Goal: Task Accomplishment & Management: Use online tool/utility

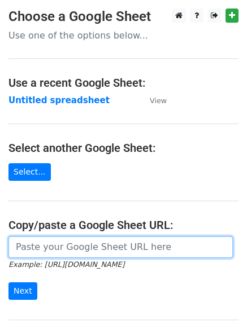
click at [88, 250] on input "url" at bounding box center [120, 247] width 225 height 22
click at [76, 254] on input "url" at bounding box center [120, 247] width 225 height 22
type input "[URL][DOMAIN_NAME]"
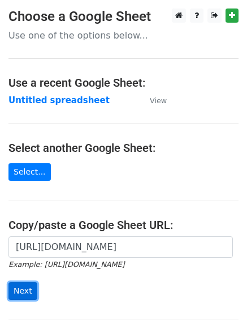
click at [22, 292] on input "Next" at bounding box center [22, 291] width 29 height 18
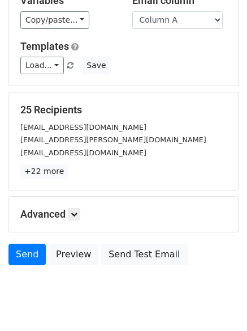
scroll to position [109, 0]
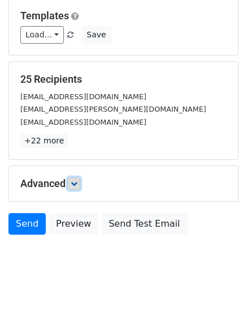
click at [80, 183] on link at bounding box center [74, 183] width 12 height 12
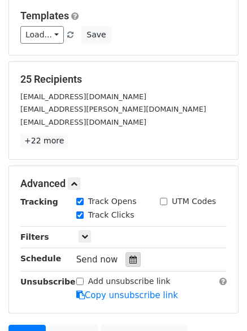
click at [130, 256] on icon at bounding box center [133, 259] width 7 height 8
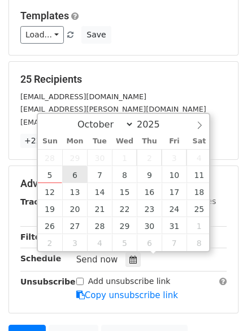
type input "2025-10-06 12:00"
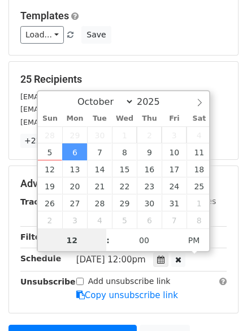
scroll to position [1, 0]
type input "4"
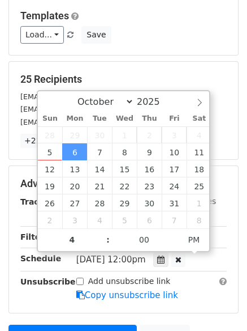
type input "2025-10-06 16:00"
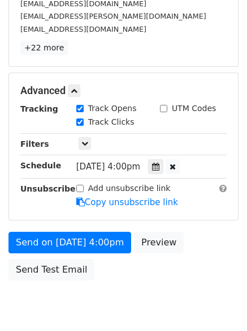
scroll to position [247, 0]
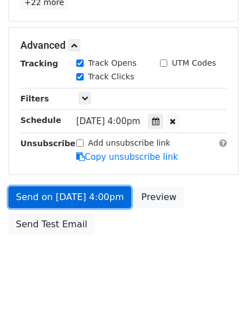
click at [80, 194] on link "Send on Oct 6 at 4:00pm" at bounding box center [69, 197] width 123 height 22
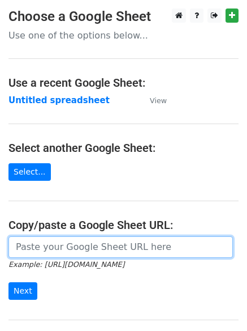
click at [79, 247] on input "url" at bounding box center [120, 247] width 225 height 22
type input "[URL][DOMAIN_NAME]"
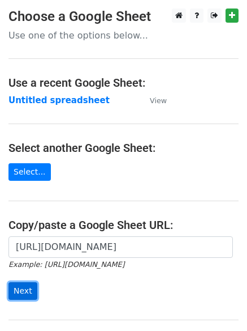
click at [19, 293] on input "Next" at bounding box center [22, 291] width 29 height 18
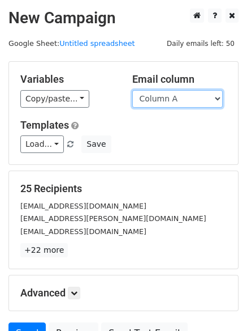
click at [219, 99] on select "Column A Column B Column C Column D" at bounding box center [177, 99] width 91 height 18
select select "Column B"
click at [132, 90] on select "Column A Column B Column C Column D" at bounding box center [177, 99] width 91 height 18
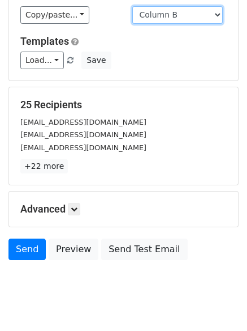
scroll to position [109, 0]
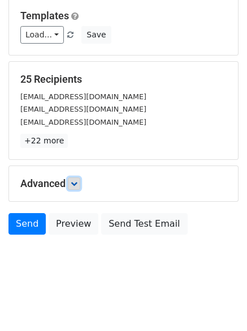
click at [78, 184] on icon at bounding box center [74, 183] width 7 height 7
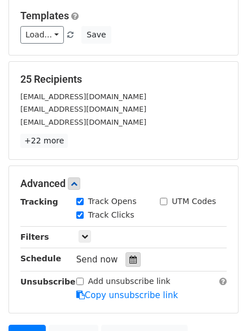
click at [130, 260] on icon at bounding box center [133, 259] width 7 height 8
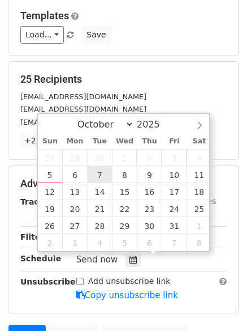
type input "2025-10-07 12:00"
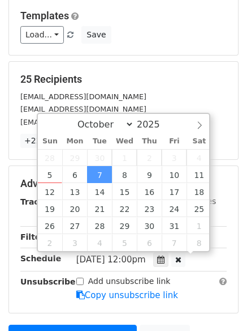
scroll to position [1, 0]
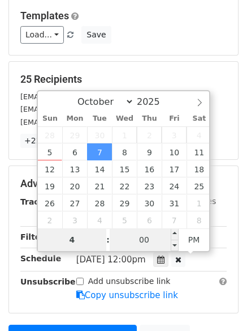
type input "4"
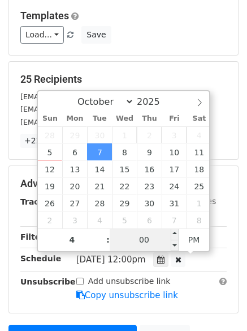
type input "2025-10-07 16:00"
type input "04"
click at [142, 241] on input "00" at bounding box center [144, 239] width 69 height 23
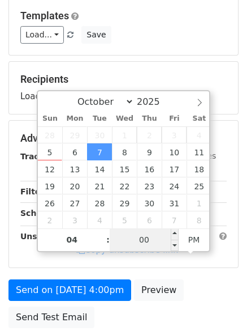
type input "3"
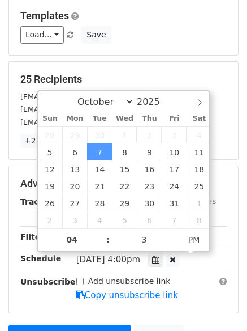
type input "2025-10-07 16:03"
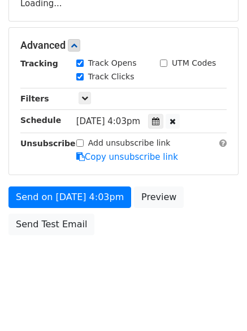
scroll to position [220, 0]
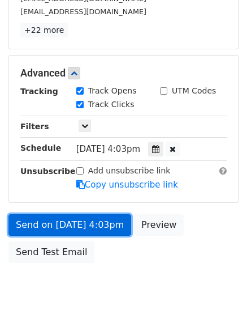
click at [53, 222] on link "Send on Oct 7 at 4:03pm" at bounding box center [69, 225] width 123 height 22
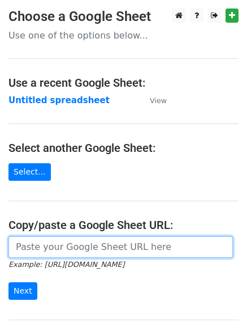
click at [43, 245] on input "url" at bounding box center [120, 247] width 225 height 22
type input "[URL][DOMAIN_NAME]"
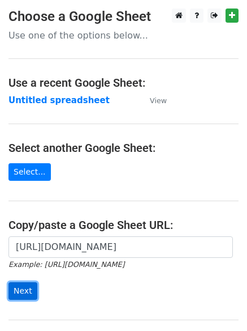
click at [20, 289] on input "Next" at bounding box center [22, 291] width 29 height 18
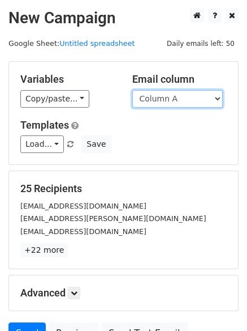
click at [220, 99] on select "Column A Column B Column C Column D" at bounding box center [177, 99] width 91 height 18
select select "Column C"
click at [132, 90] on select "Column A Column B Column C Column D" at bounding box center [177, 99] width 91 height 18
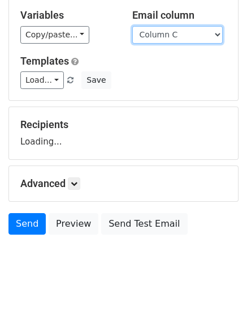
scroll to position [75, 0]
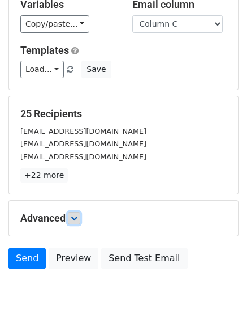
click at [74, 212] on link at bounding box center [74, 218] width 12 height 12
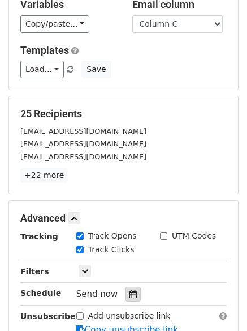
click at [130, 290] on icon at bounding box center [133, 294] width 7 height 8
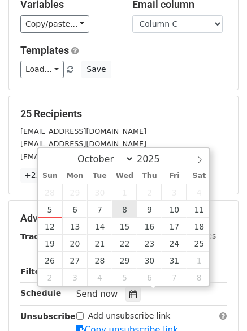
type input "2025-10-08 12:00"
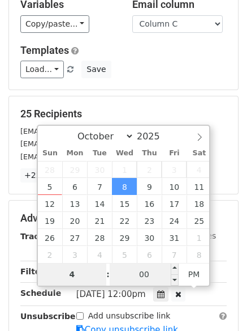
type input "4"
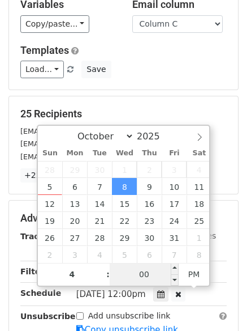
type input "2025-10-08 16:00"
type input "04"
click at [144, 280] on input "00" at bounding box center [144, 274] width 69 height 23
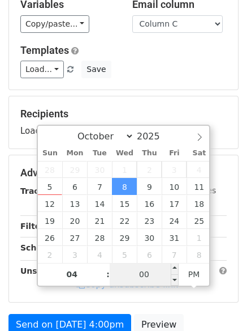
type input "6"
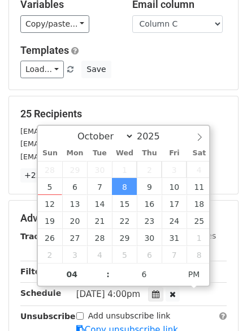
type input "2025-10-08 16:06"
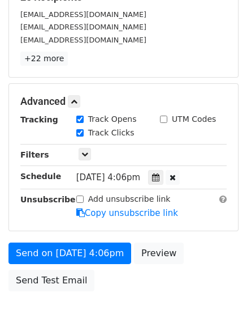
scroll to position [200, 0]
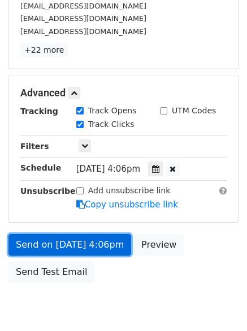
click at [45, 246] on link "Send on Oct 8 at 4:06pm" at bounding box center [69, 245] width 123 height 22
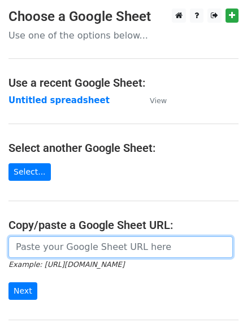
click at [83, 248] on input "url" at bounding box center [120, 247] width 225 height 22
type input "https://docs.google.com/spreadsheets/d/1fgDee6fKrOISCtpuVWSxEhujEtWkZC22KWpP20m…"
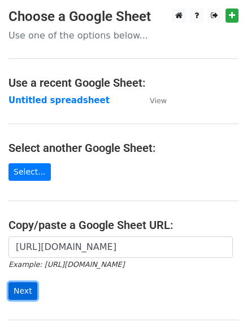
click at [25, 294] on input "Next" at bounding box center [22, 291] width 29 height 18
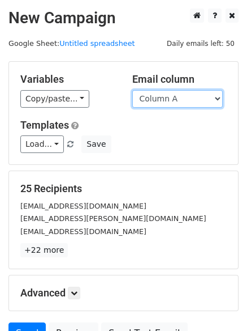
click at [221, 93] on select "Column A Column B Column C Column D" at bounding box center [177, 99] width 91 height 18
select select "Column D"
click at [132, 90] on select "Column A Column B Column C Column D" at bounding box center [177, 99] width 91 height 18
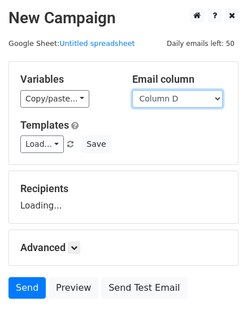
scroll to position [64, 0]
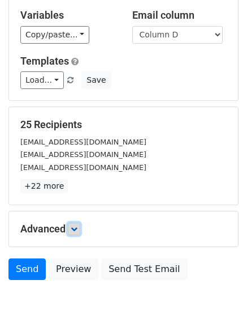
click at [72, 230] on link at bounding box center [74, 229] width 12 height 12
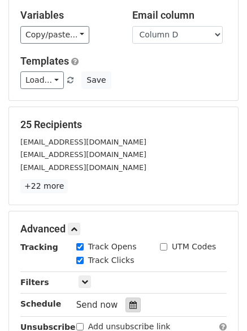
click at [130, 301] on icon at bounding box center [133, 305] width 7 height 8
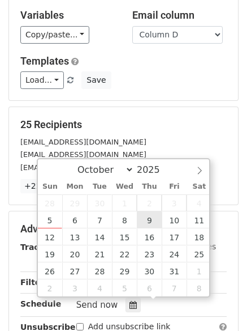
type input "[DATE] 12:00"
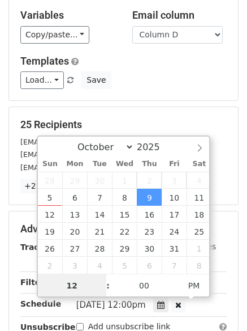
scroll to position [1, 0]
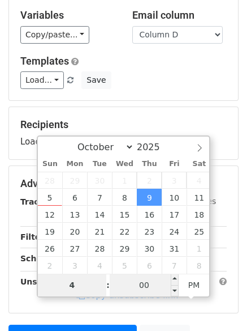
type input "4"
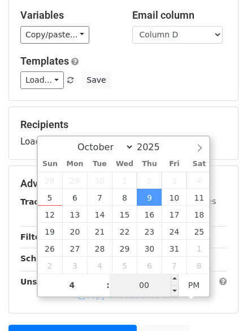
type input "[DATE] 16:00"
type input "04"
click at [147, 287] on input "00" at bounding box center [144, 284] width 69 height 23
type input "10"
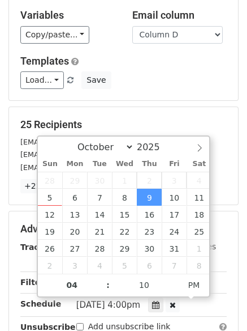
type input "[DATE] 16:10"
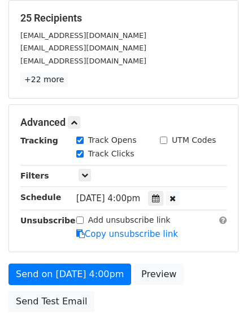
scroll to position [173, 0]
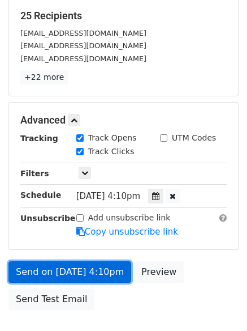
click at [51, 273] on link "Send on [DATE] 4:10pm" at bounding box center [69, 272] width 123 height 22
